Goal: Task Accomplishment & Management: Manage account settings

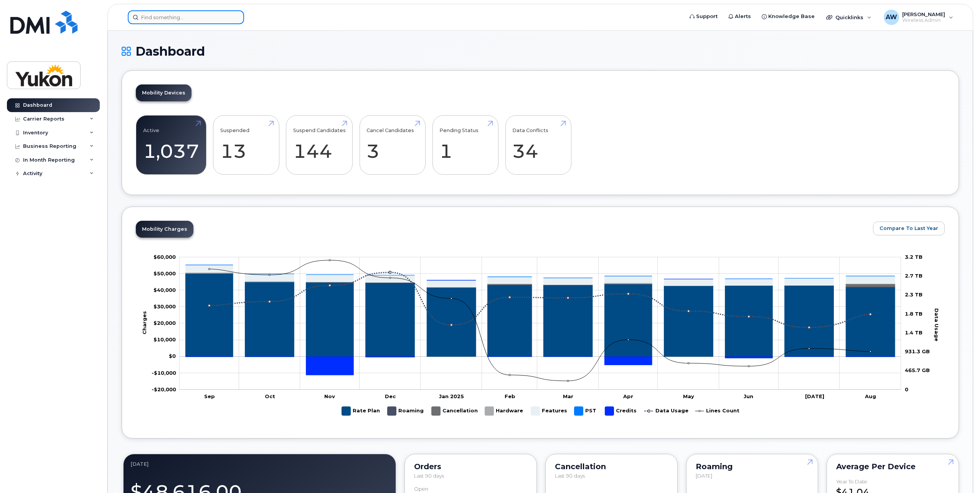
click at [173, 14] on input at bounding box center [186, 17] width 116 height 14
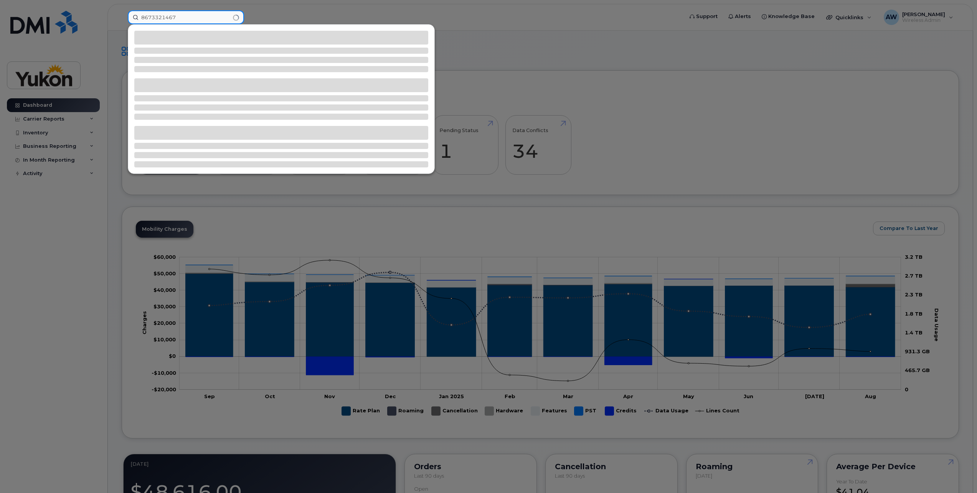
type input "8673321467"
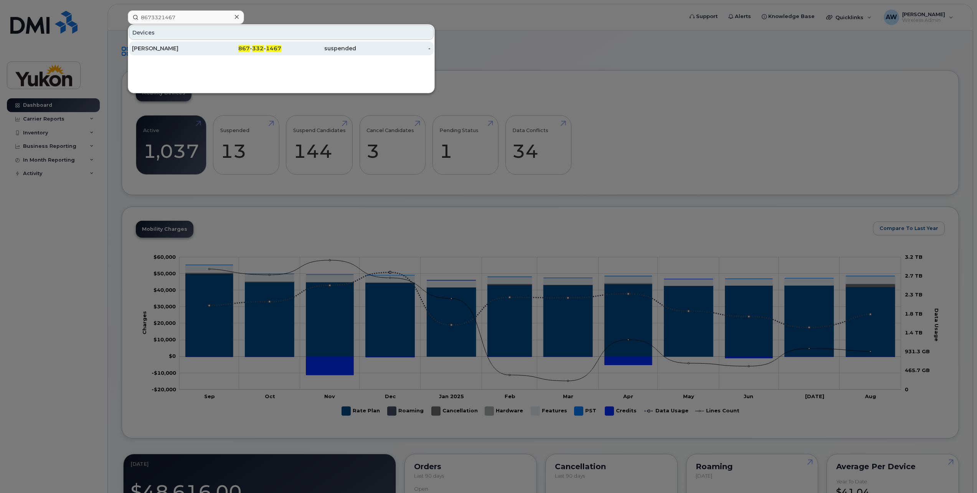
click at [236, 48] on div "867 - 332 - 1467" at bounding box center [244, 49] width 75 height 8
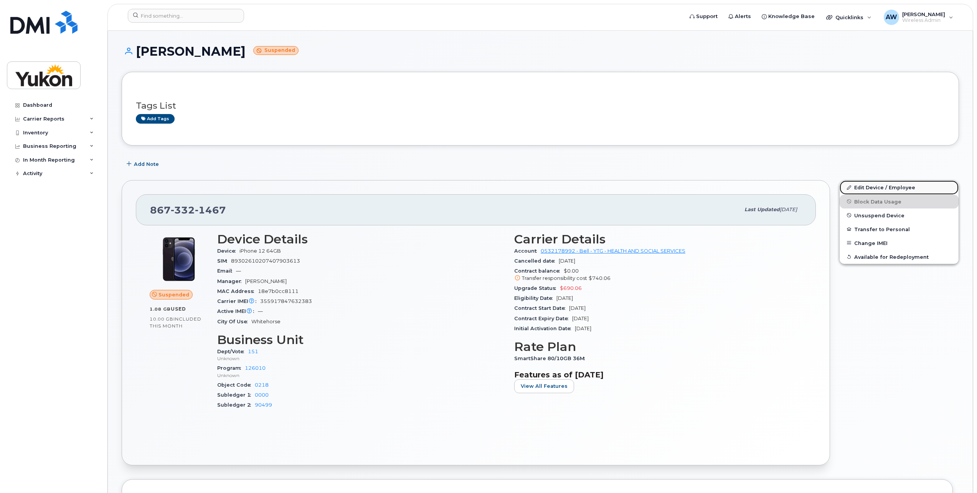
click at [883, 186] on link "Edit Device / Employee" at bounding box center [898, 187] width 119 height 14
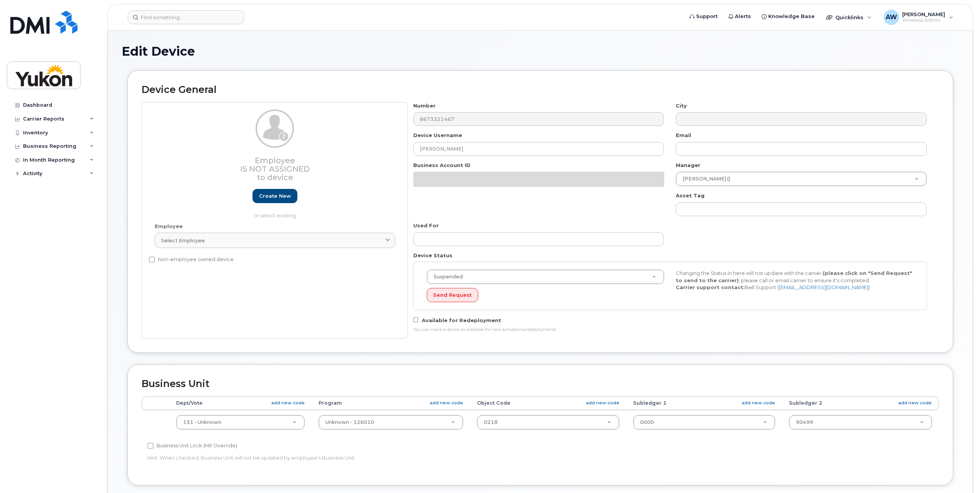
select select "33497702"
select select "33497282"
select select "33497705"
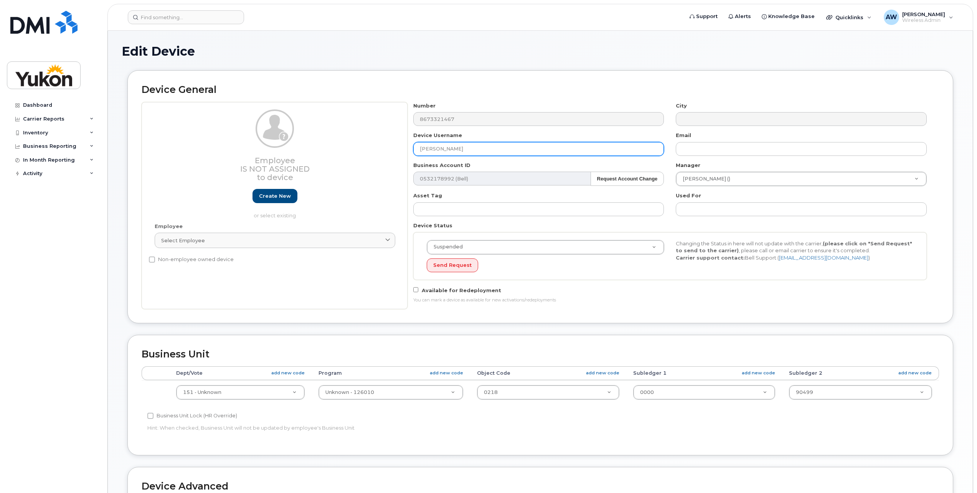
drag, startPoint x: 524, startPoint y: 153, endPoint x: 240, endPoint y: 159, distance: 283.9
click at [240, 159] on div "Employee Is not assigned to device Create new or select existing Employee Selec…" at bounding box center [540, 205] width 797 height 207
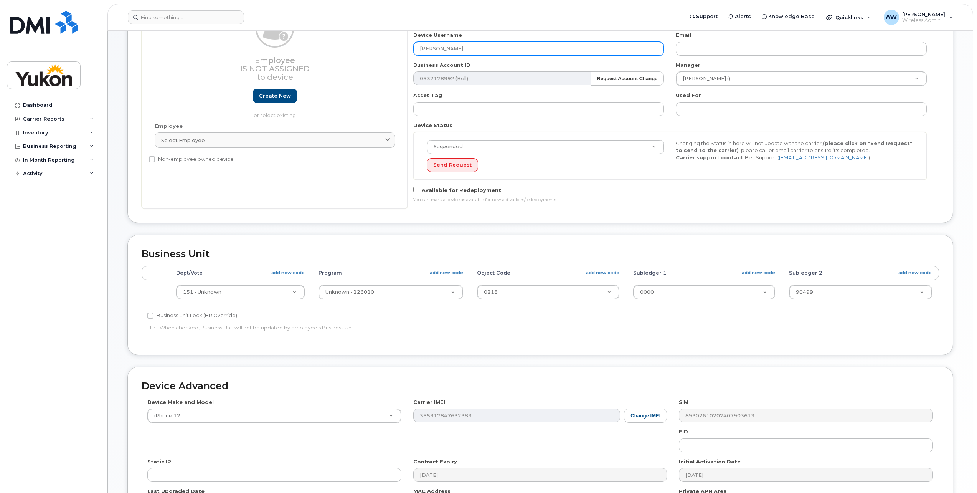
scroll to position [115, 0]
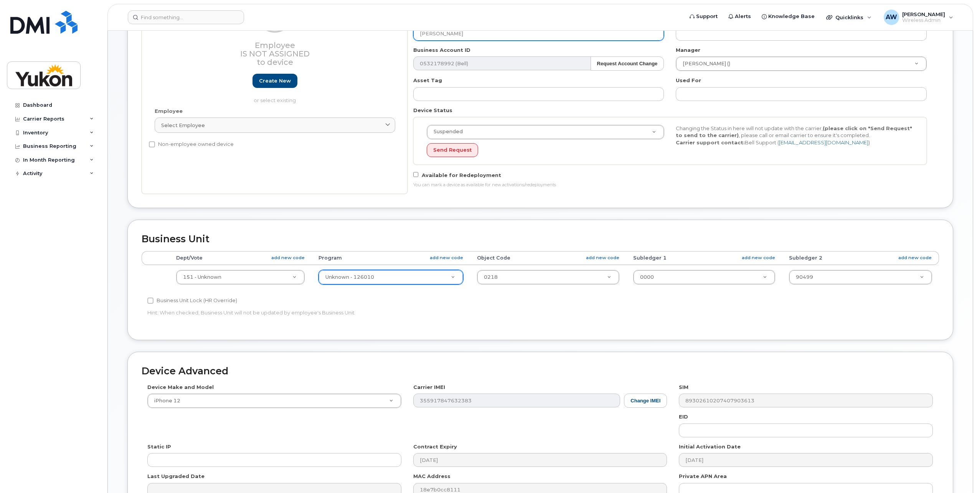
type input "Bianca Martin"
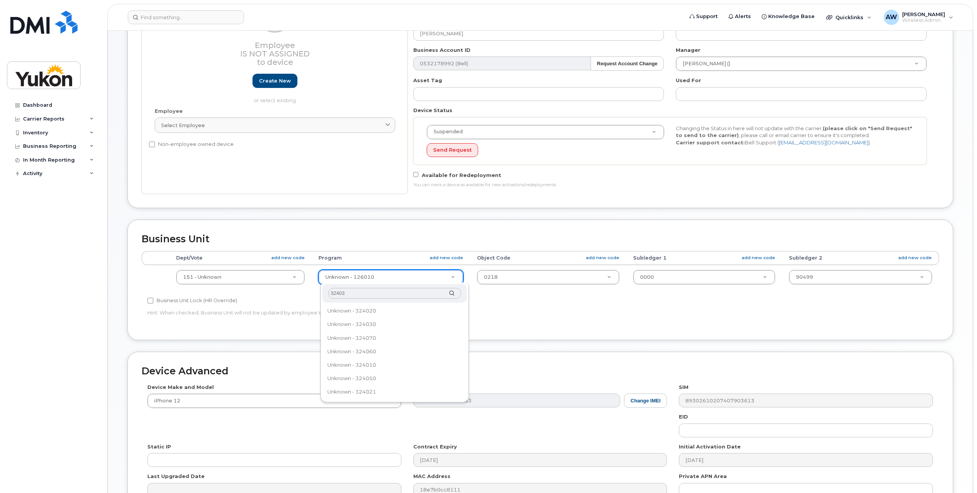
type input "324030"
type input "33692258"
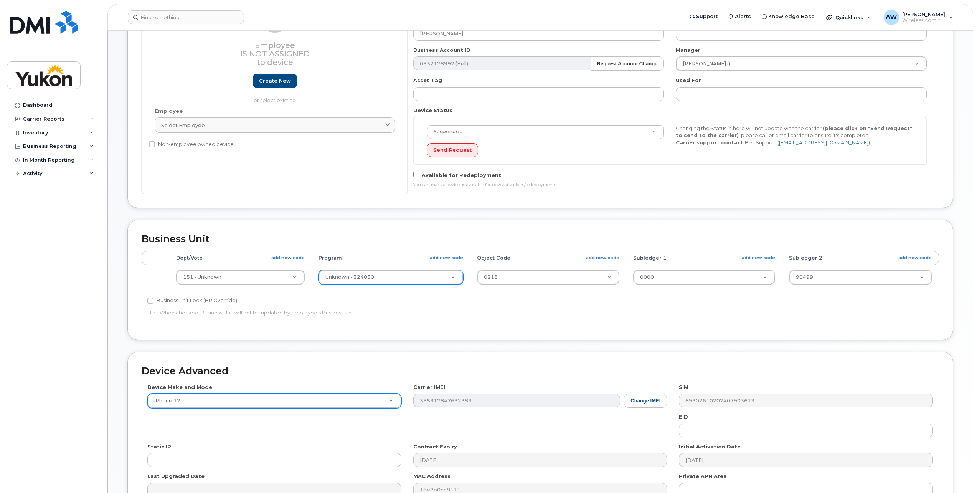
drag, startPoint x: 391, startPoint y: 273, endPoint x: 326, endPoint y: 399, distance: 141.9
click at [326, 399] on div "Device Make and Model iPhone 12 Android TCL 502 Watch Apple Watch S9 41mm Andro…" at bounding box center [540, 442] width 797 height 119
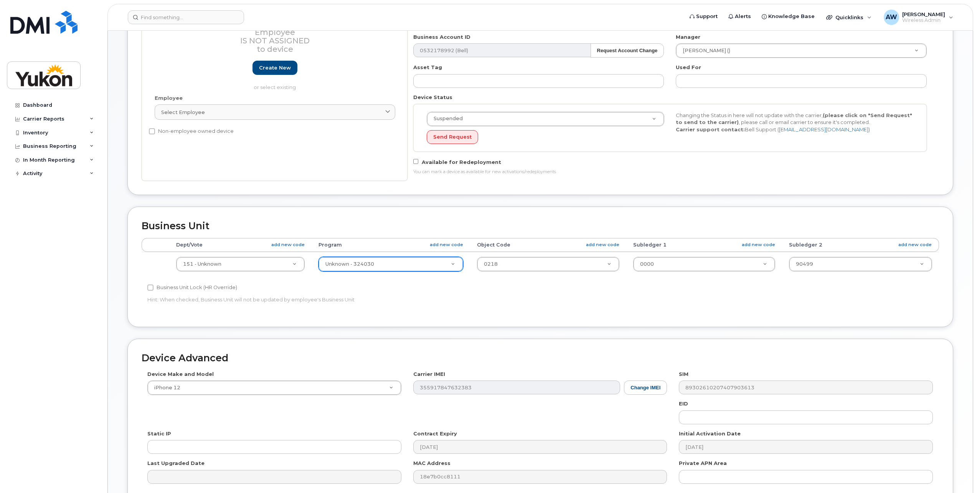
scroll to position [200, 0]
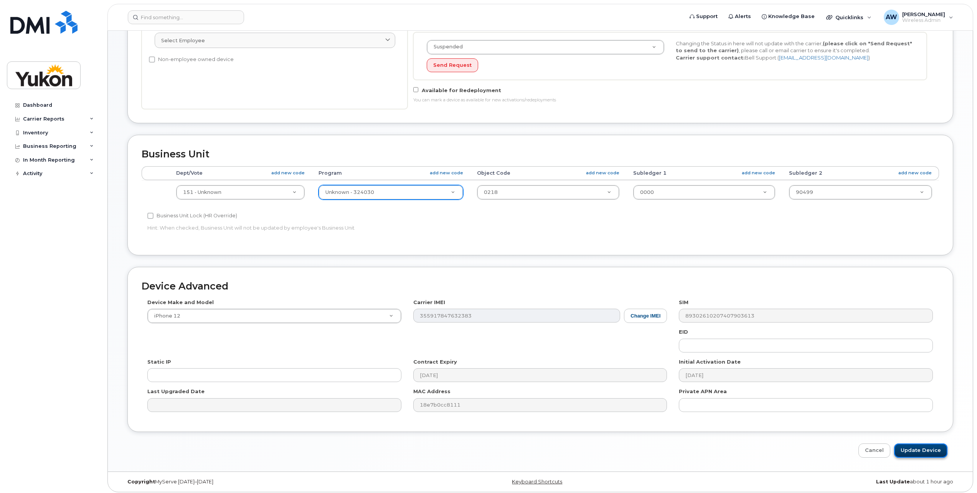
click at [930, 445] on input "Update Device" at bounding box center [920, 450] width 53 height 14
type input "Saving..."
